Goal: Find contact information: Obtain details needed to contact an individual or organization

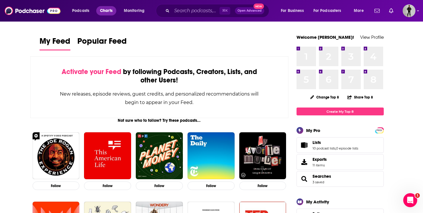
click at [101, 11] on span "Charts" at bounding box center [106, 11] width 13 height 8
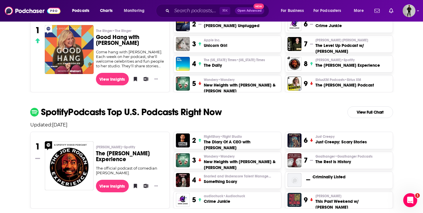
scroll to position [127, 0]
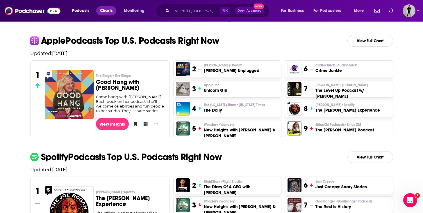
click at [107, 13] on span "Charts" at bounding box center [106, 11] width 13 height 8
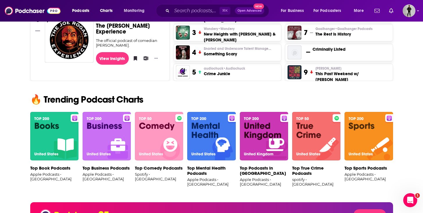
scroll to position [300, 0]
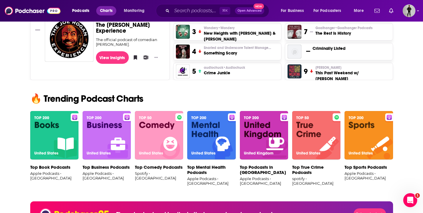
click at [100, 10] on span "Charts" at bounding box center [106, 11] width 13 height 8
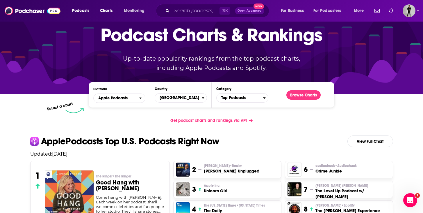
scroll to position [27, 0]
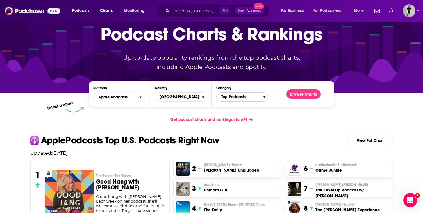
click at [256, 100] on span "Top Podcasts" at bounding box center [240, 97] width 47 height 10
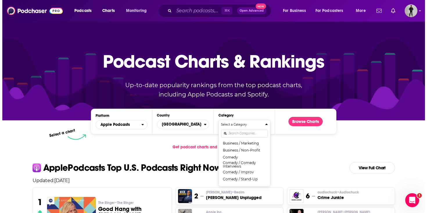
scroll to position [89, 0]
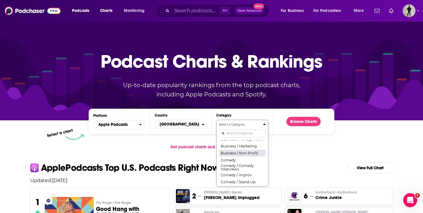
click at [247, 155] on button "Business / Non-Profit" at bounding box center [242, 152] width 47 height 7
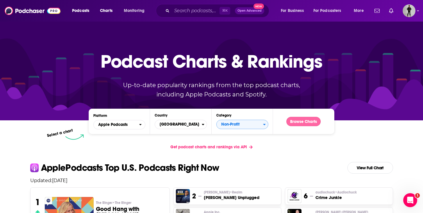
click at [302, 120] on button "Browse Charts" at bounding box center [303, 121] width 34 height 9
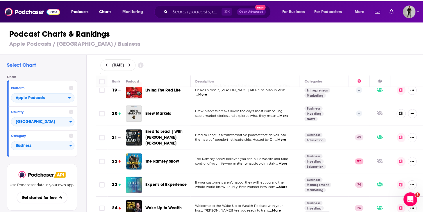
scroll to position [455, 0]
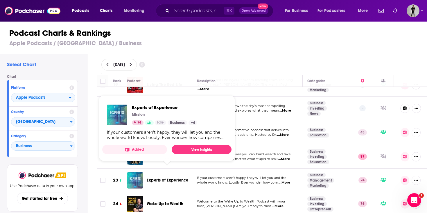
click at [180, 177] on span "Experts of Experience" at bounding box center [168, 179] width 42 height 5
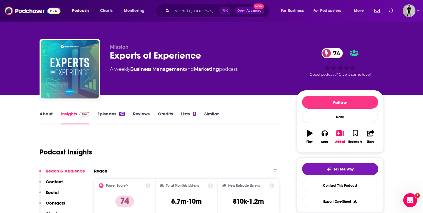
click at [108, 113] on link "Episodes 93" at bounding box center [110, 117] width 27 height 13
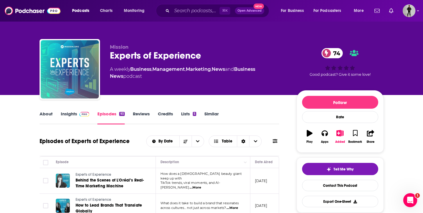
click at [268, 179] on p "[DATE]" at bounding box center [261, 180] width 13 height 5
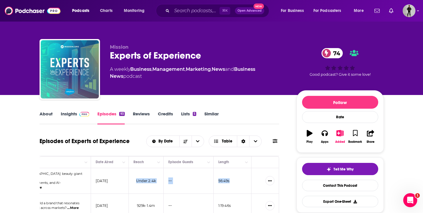
scroll to position [0, 165]
drag, startPoint x: 268, startPoint y: 179, endPoint x: 251, endPoint y: 179, distance: 16.9
click at [251, 179] on tr "Experts of Experience Behind the Scenes of L'Oréal’s Real-Time Marketing Machin…" at bounding box center [76, 181] width 405 height 26
click at [274, 145] on div "By Date Table" at bounding box center [212, 141] width 133 height 12
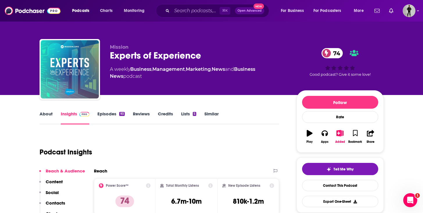
click at [40, 111] on link "About" at bounding box center [46, 117] width 13 height 13
click at [49, 203] on p "Contacts" at bounding box center [55, 203] width 19 height 6
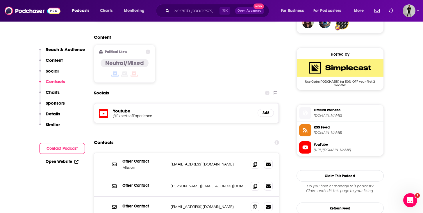
scroll to position [473, 0]
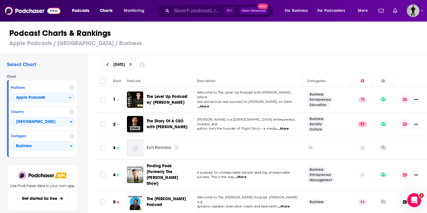
scroll to position [128, 0]
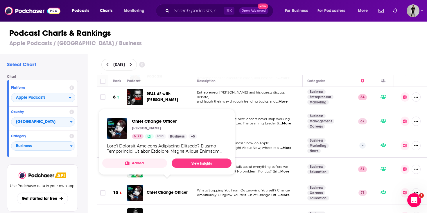
click at [161, 190] on span "Chief Change Officer" at bounding box center [167, 192] width 41 height 5
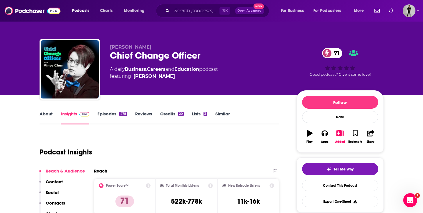
click at [121, 115] on div "478" at bounding box center [123, 114] width 8 height 4
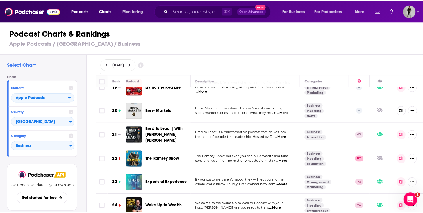
scroll to position [479, 0]
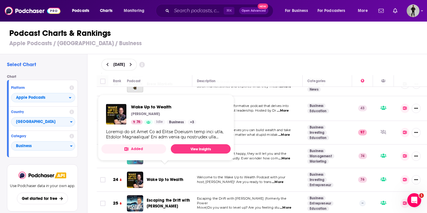
click at [159, 177] on span "Wake Up to Wealth" at bounding box center [165, 179] width 37 height 5
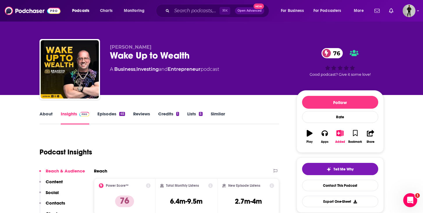
click at [112, 112] on link "Episodes 45" at bounding box center [110, 117] width 27 height 13
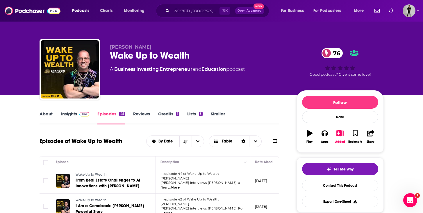
click at [45, 115] on link "About" at bounding box center [46, 117] width 13 height 13
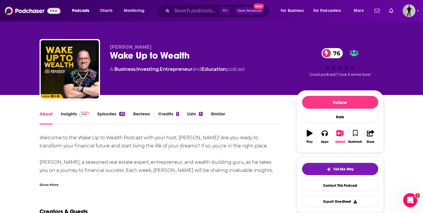
click at [49, 186] on div "Show More" at bounding box center [49, 184] width 19 height 6
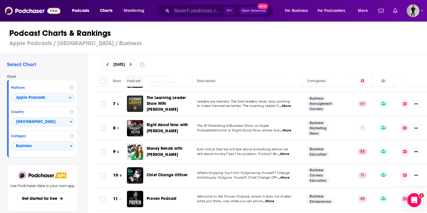
scroll to position [162, 0]
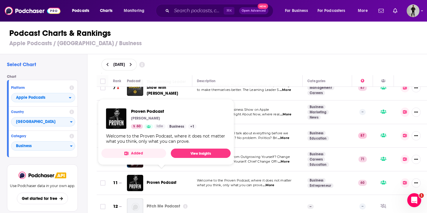
click at [164, 180] on span "Proven Podcast" at bounding box center [162, 182] width 30 height 5
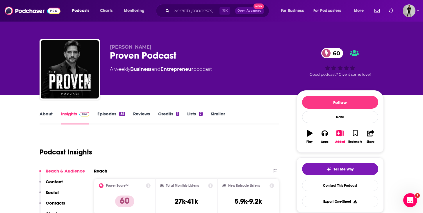
click at [105, 113] on link "Episodes 85" at bounding box center [110, 117] width 27 height 13
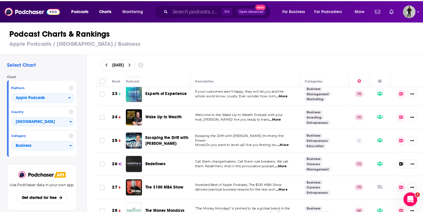
scroll to position [547, 0]
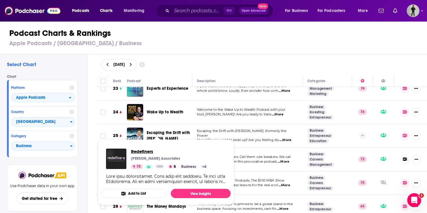
click at [151, 149] on span "Redefiners" at bounding box center [170, 151] width 78 height 6
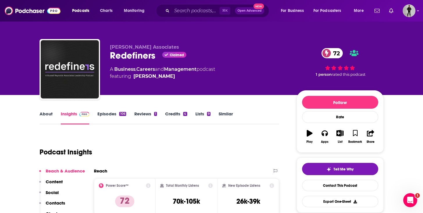
click at [45, 113] on link "About" at bounding box center [46, 117] width 13 height 13
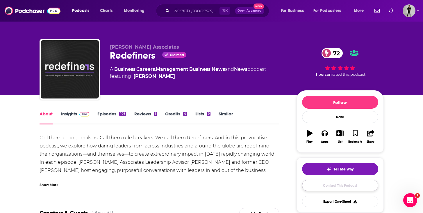
click at [309, 187] on link "Contact This Podcast" at bounding box center [340, 184] width 76 height 11
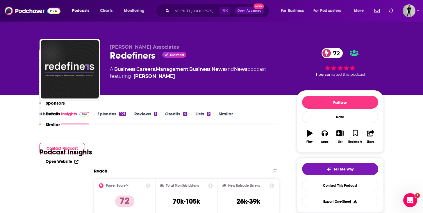
scroll to position [554, 0]
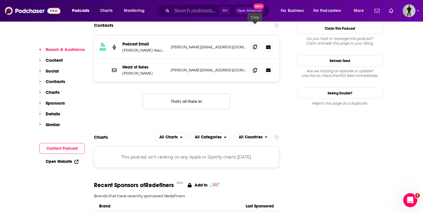
click at [254, 44] on icon at bounding box center [255, 46] width 4 height 5
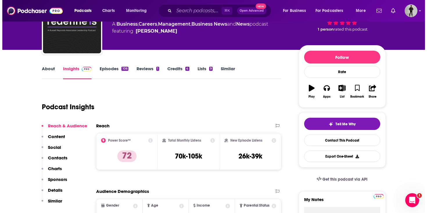
scroll to position [0, 0]
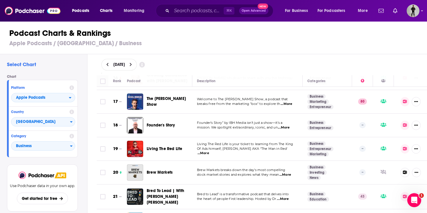
scroll to position [396, 0]
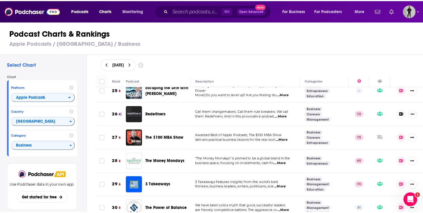
scroll to position [613, 0]
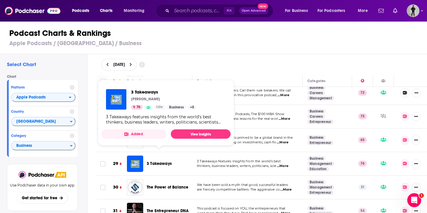
click at [158, 161] on span "3 Takeaways" at bounding box center [159, 163] width 25 height 5
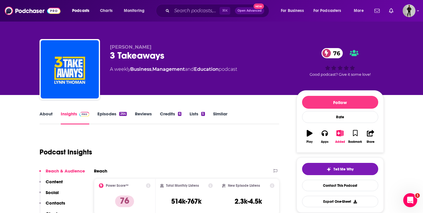
click at [114, 113] on link "Episodes 264" at bounding box center [111, 117] width 29 height 13
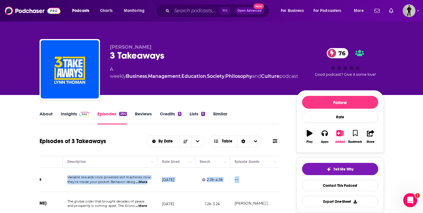
scroll to position [0, 165]
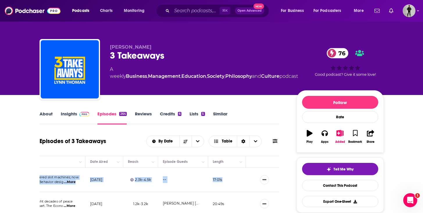
drag, startPoint x: 206, startPoint y: 175, endPoint x: 224, endPoint y: 182, distance: 19.7
click at [224, 182] on tr "3 Takeaways Inside the Hook Model: Secrets Companies Use to Keep You Scrolling …" at bounding box center [77, 179] width 405 height 24
click at [46, 113] on link "About" at bounding box center [46, 117] width 13 height 13
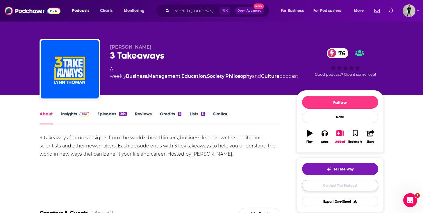
click at [349, 184] on link "Contact This Podcast" at bounding box center [340, 184] width 76 height 11
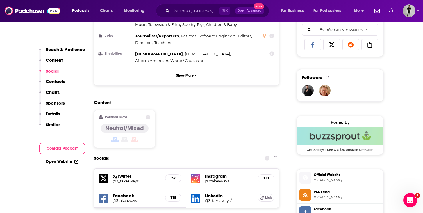
scroll to position [421, 0]
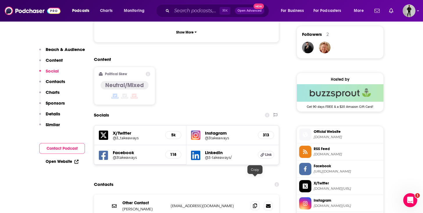
click at [254, 203] on icon at bounding box center [255, 205] width 4 height 5
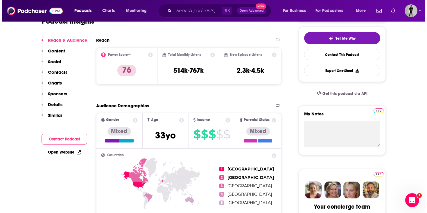
scroll to position [0, 0]
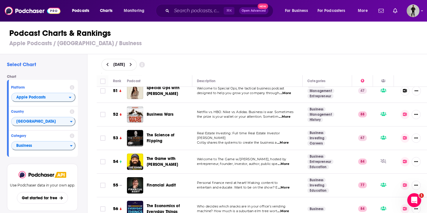
scroll to position [1216, 0]
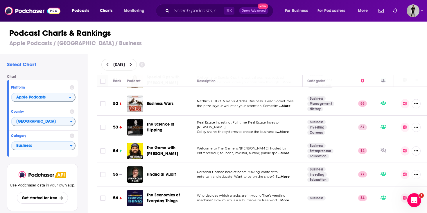
click at [286, 151] on span "...More" at bounding box center [284, 153] width 12 height 5
click at [279, 42] on h3 "Apple Podcasts / [GEOGRAPHIC_DATA] / Business" at bounding box center [216, 43] width 414 height 7
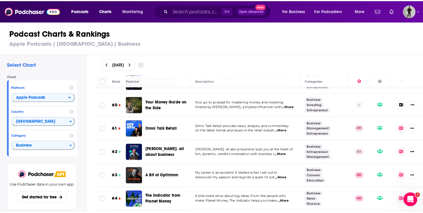
scroll to position [1408, 0]
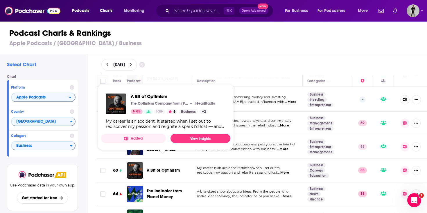
click at [159, 167] on span "A Bit of Optimism" at bounding box center [163, 169] width 33 height 5
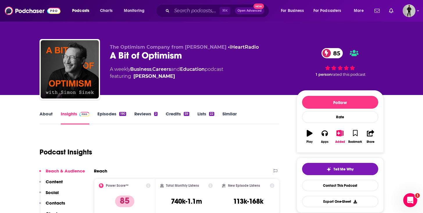
click at [44, 114] on link "About" at bounding box center [46, 117] width 13 height 13
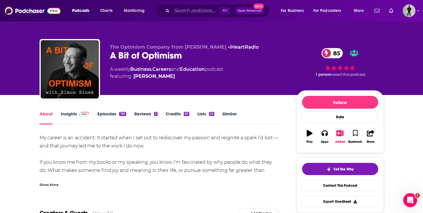
click at [50, 186] on div "Show More" at bounding box center [49, 184] width 19 height 6
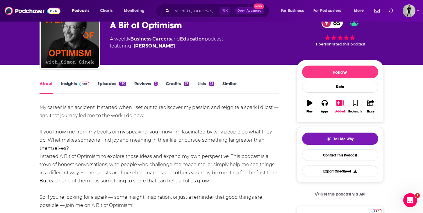
scroll to position [31, 0]
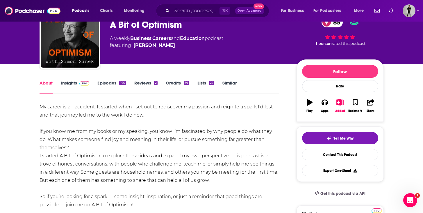
click at [107, 81] on link "Episodes 190" at bounding box center [111, 86] width 28 height 13
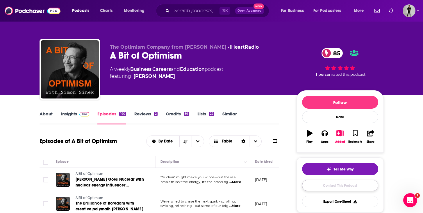
click at [344, 187] on link "Contact This Podcast" at bounding box center [340, 184] width 76 height 11
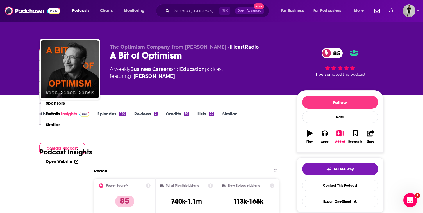
scroll to position [586, 0]
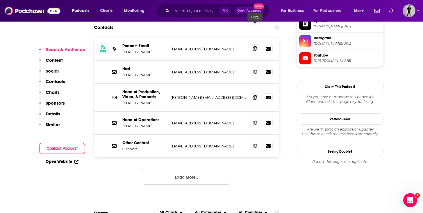
click at [255, 46] on icon at bounding box center [255, 48] width 4 height 5
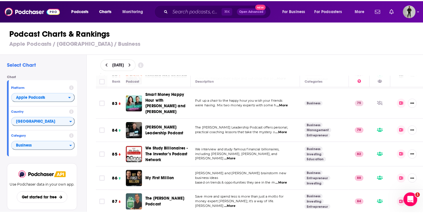
scroll to position [1983, 0]
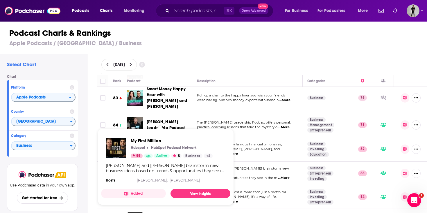
click at [159, 161] on div "My First Million Hubspot HubSpot Podcast Network 88 Active 5 Business + 2 [PERS…" at bounding box center [165, 161] width 129 height 56
click at [149, 141] on span "My First Million" at bounding box center [172, 141] width 82 height 6
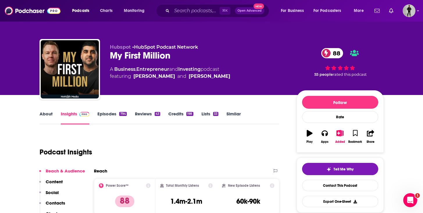
click at [49, 112] on link "About" at bounding box center [46, 117] width 13 height 13
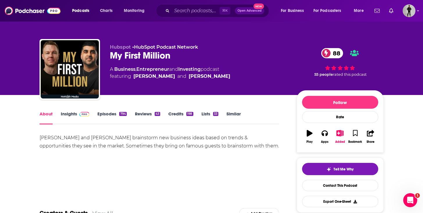
click at [109, 115] on link "Episodes 794" at bounding box center [111, 117] width 29 height 13
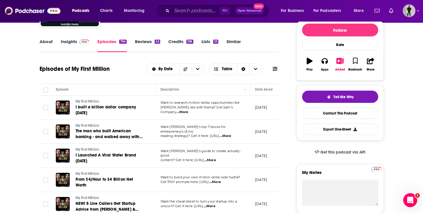
scroll to position [77, 0]
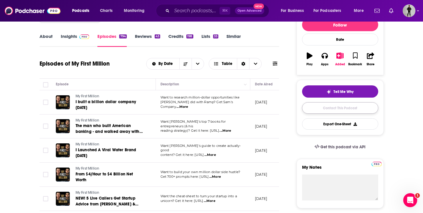
click at [331, 109] on link "Contact This Podcast" at bounding box center [340, 107] width 76 height 11
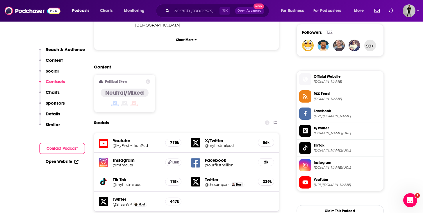
scroll to position [418, 0]
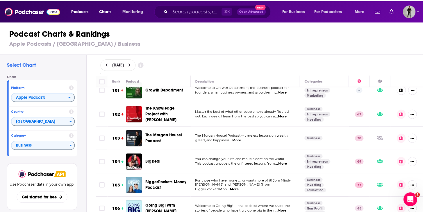
scroll to position [2448, 0]
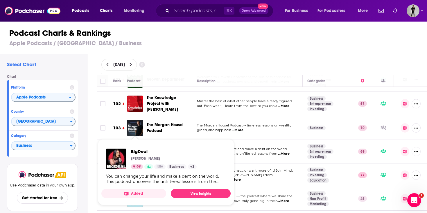
click at [137, 143] on img "BigDeal" at bounding box center [135, 151] width 16 height 16
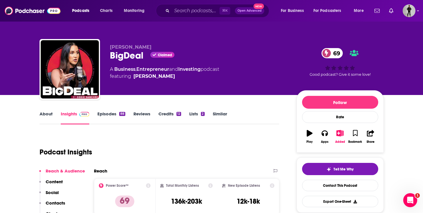
click at [44, 114] on link "About" at bounding box center [46, 117] width 13 height 13
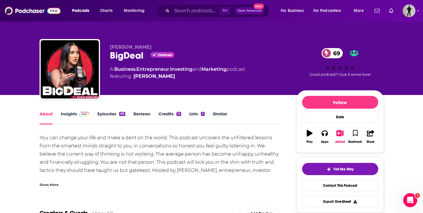
click at [111, 111] on link "Episodes 88" at bounding box center [111, 117] width 28 height 13
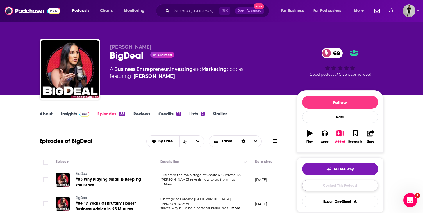
click at [329, 186] on link "Contact This Podcast" at bounding box center [340, 184] width 76 height 11
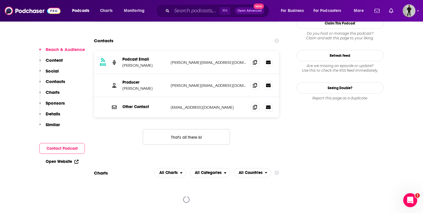
scroll to position [509, 0]
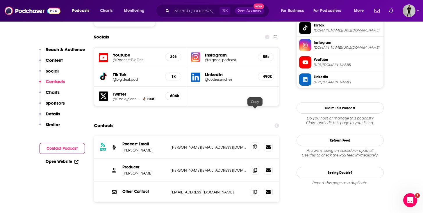
click at [256, 142] on span at bounding box center [255, 146] width 9 height 9
click at [258, 142] on span at bounding box center [255, 146] width 9 height 9
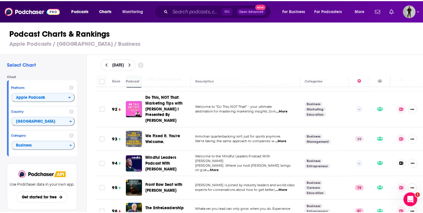
scroll to position [2201, 0]
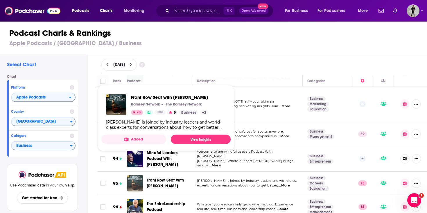
click at [142, 175] on img "Front Row Seat with Ken Coleman" at bounding box center [135, 183] width 16 height 16
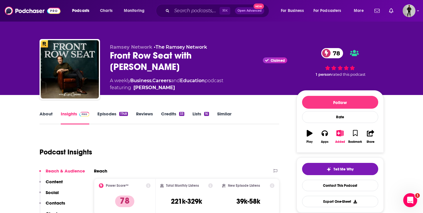
click at [47, 114] on link "About" at bounding box center [46, 117] width 13 height 13
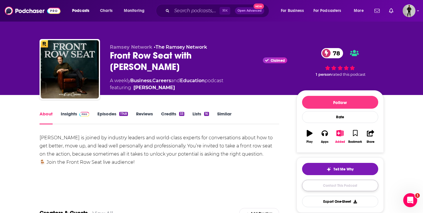
click at [312, 186] on link "Contact This Podcast" at bounding box center [340, 184] width 76 height 11
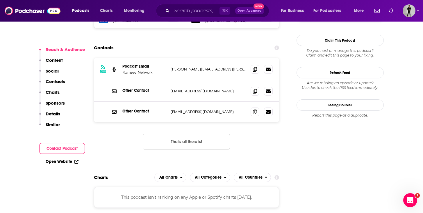
scroll to position [561, 0]
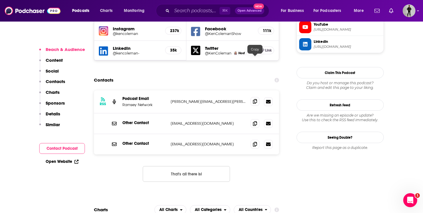
click at [257, 99] on icon at bounding box center [255, 101] width 4 height 5
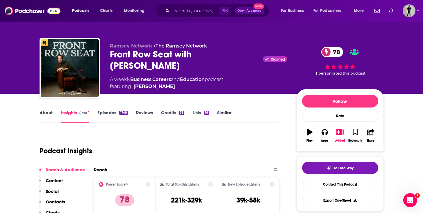
scroll to position [0, 0]
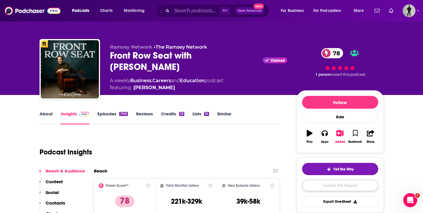
click at [308, 190] on link "Contact This Podcast" at bounding box center [340, 184] width 76 height 11
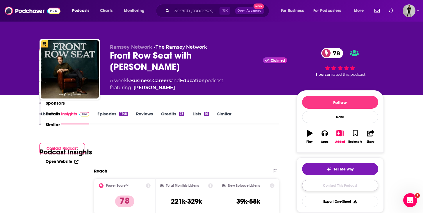
scroll to position [593, 0]
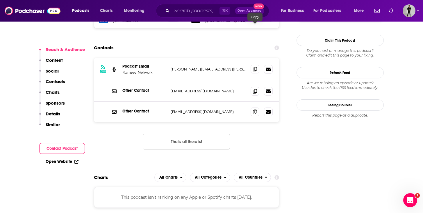
click at [254, 67] on icon at bounding box center [255, 69] width 4 height 5
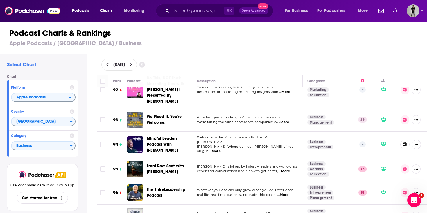
scroll to position [2221, 0]
